Goal: Task Accomplishment & Management: Manage account settings

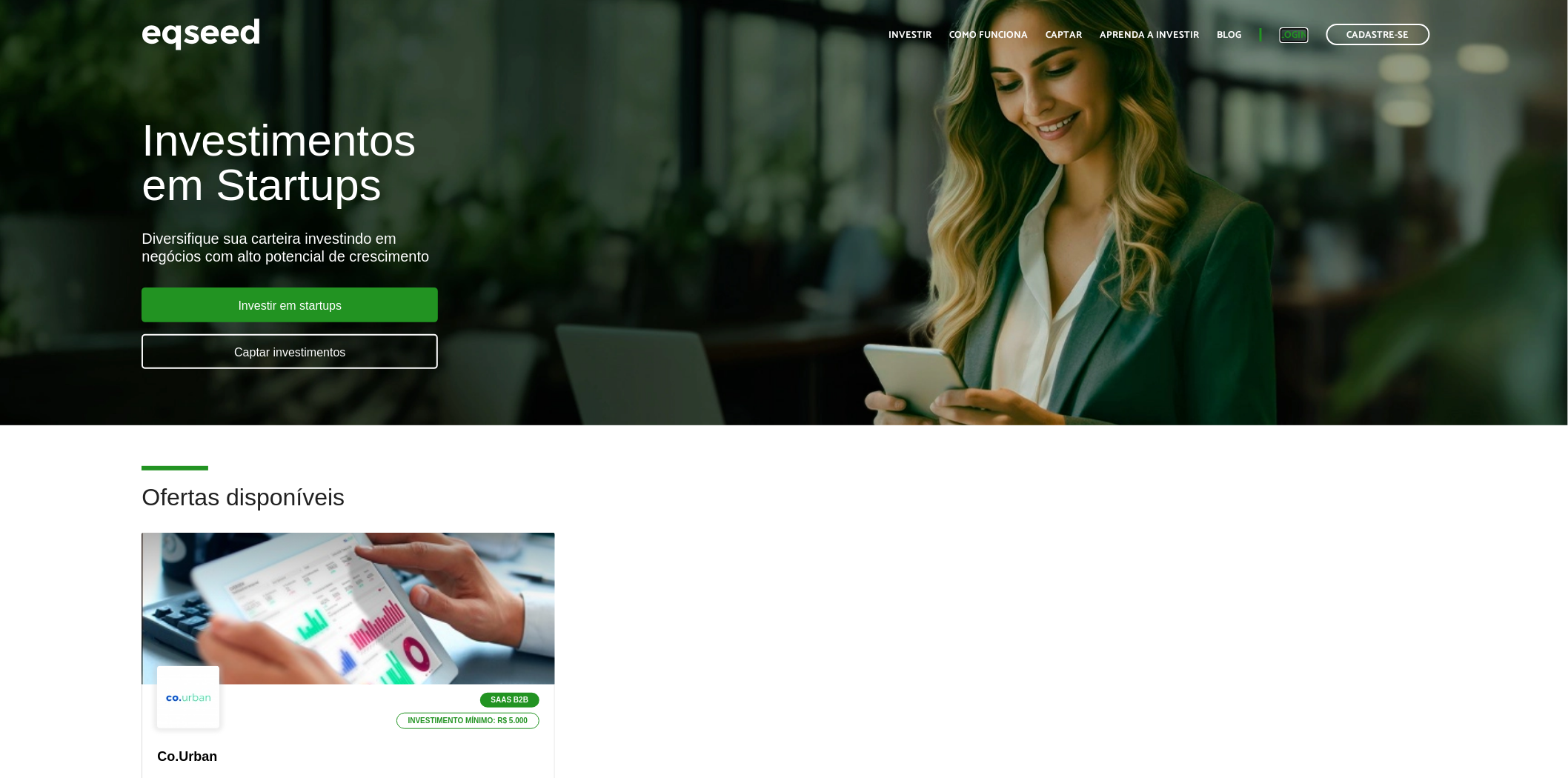
click at [1304, 31] on link "Login" at bounding box center [1293, 35] width 29 height 9
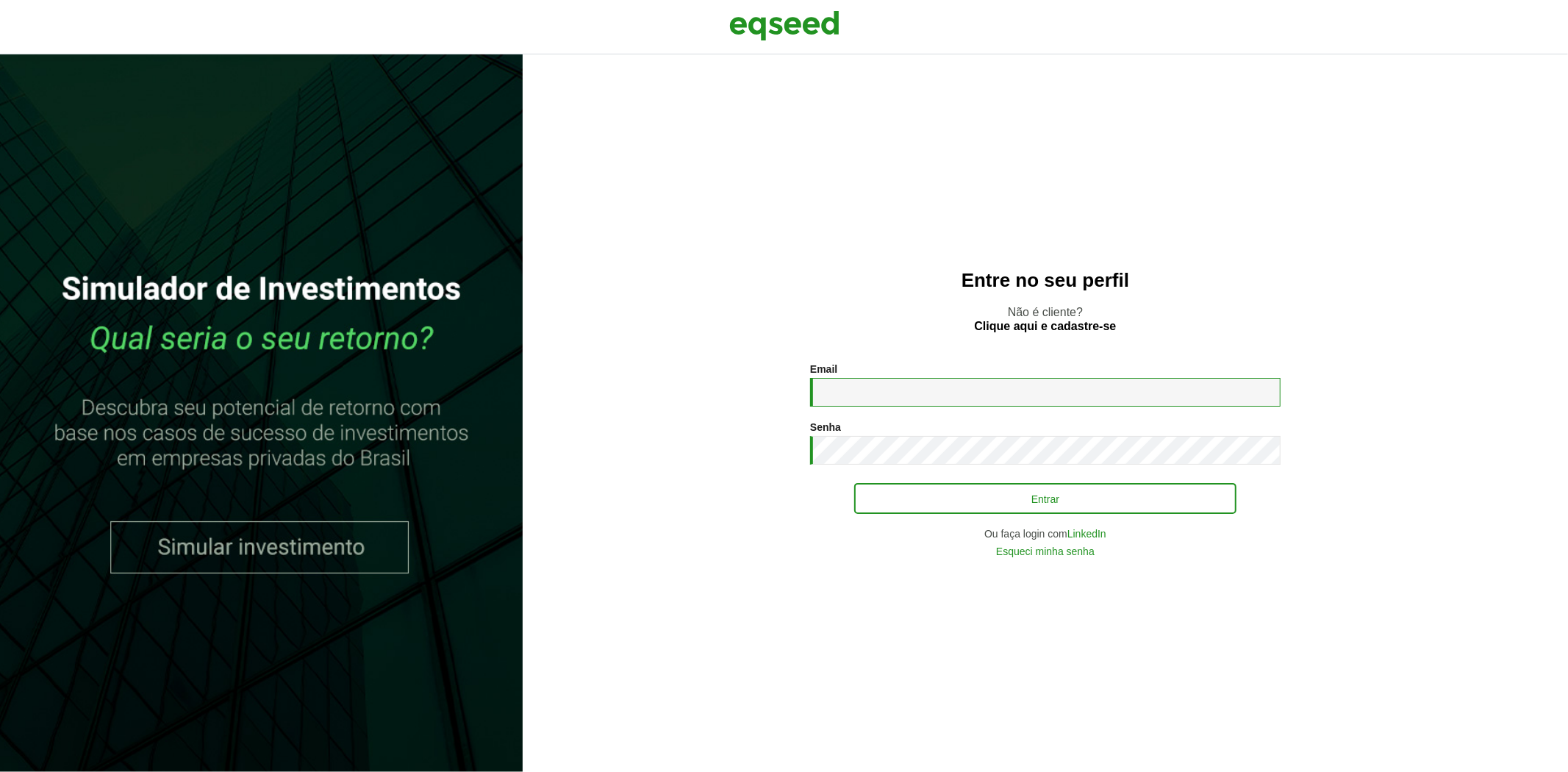
type input "**********"
click at [1033, 496] on button "Entrar" at bounding box center [1046, 498] width 383 height 28
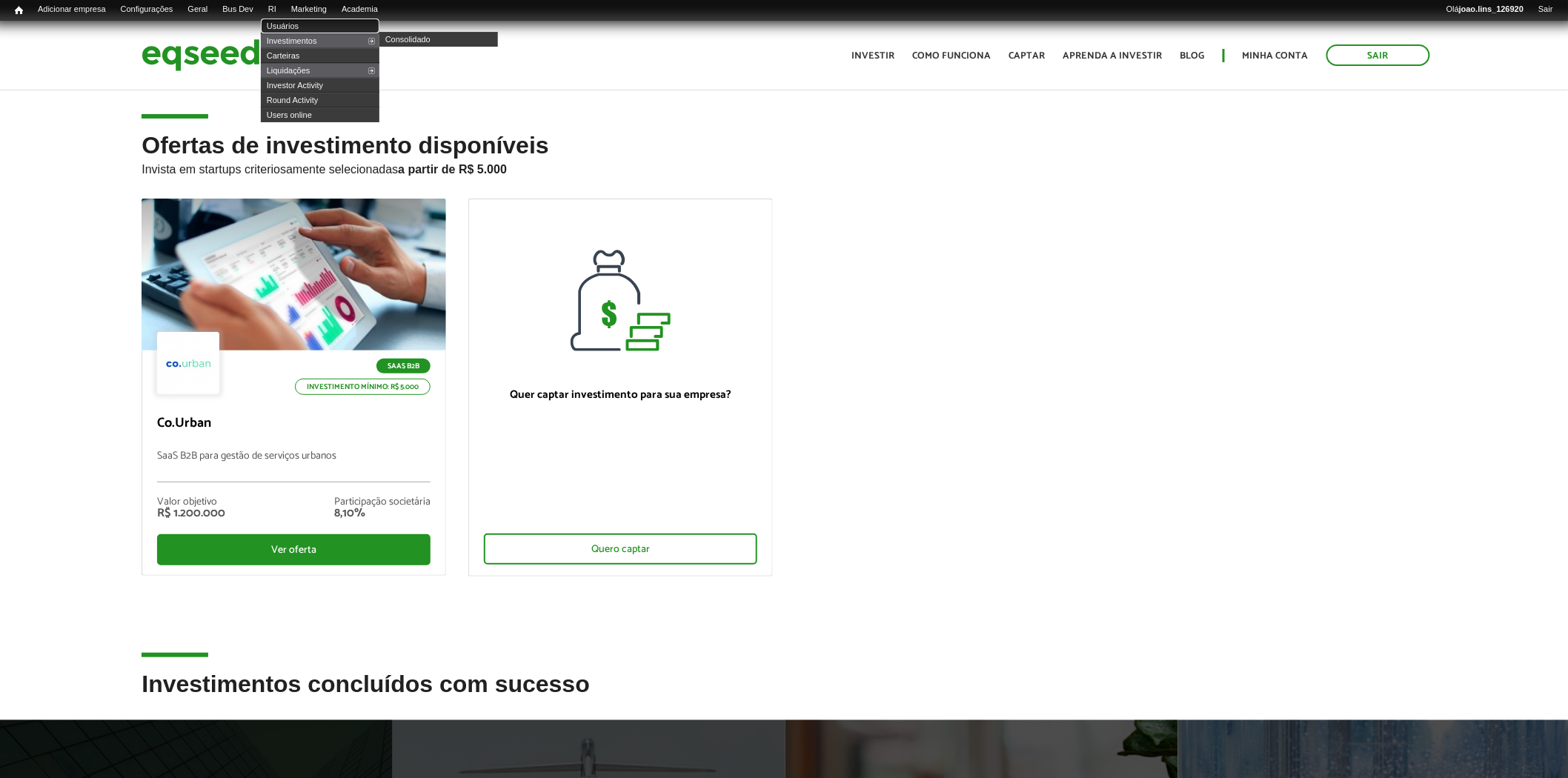
click at [302, 26] on link "Usuários" at bounding box center [320, 26] width 118 height 15
